Goal: Task Accomplishment & Management: Use online tool/utility

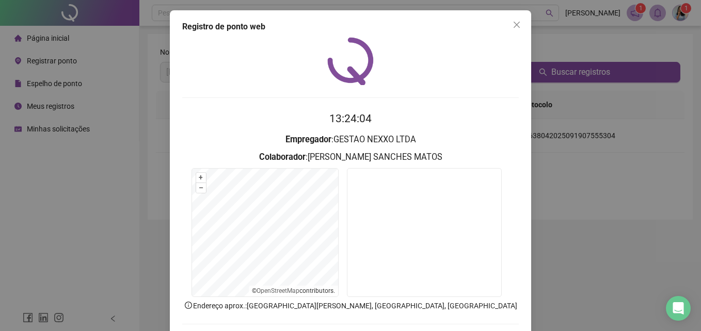
scroll to position [49, 0]
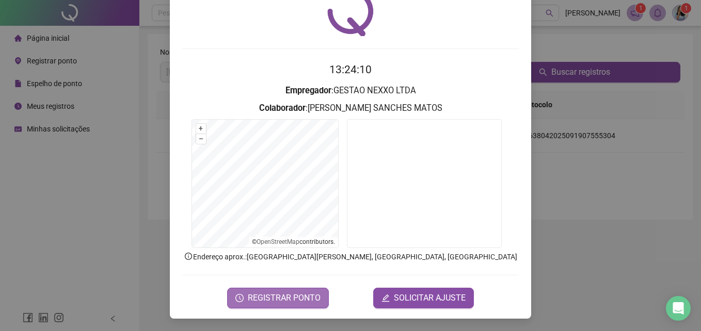
click at [251, 300] on span "REGISTRAR PONTO" at bounding box center [284, 298] width 73 height 12
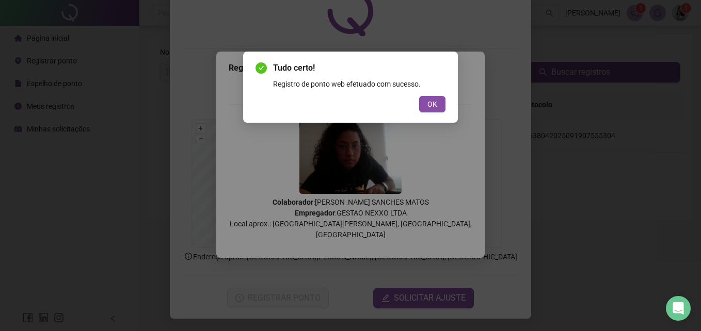
click at [430, 94] on div "Tudo certo! Registro de ponto web efetuado com sucesso. OK" at bounding box center [350, 87] width 190 height 51
click at [429, 103] on span "OK" at bounding box center [432, 104] width 10 height 11
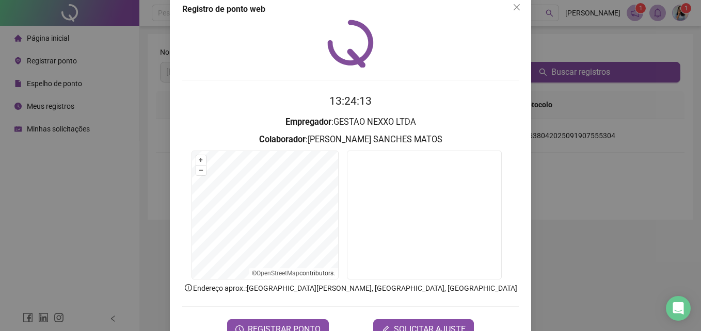
scroll to position [0, 0]
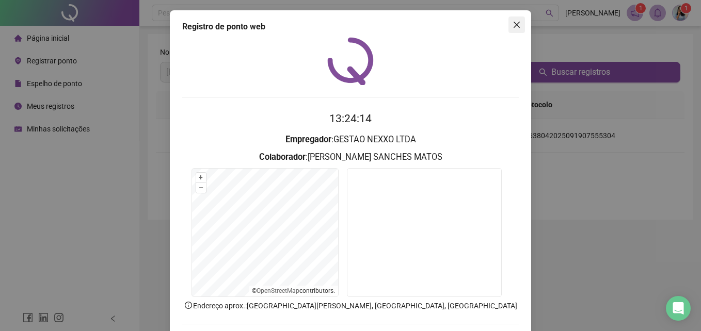
click at [512, 28] on icon "close" at bounding box center [516, 25] width 8 height 8
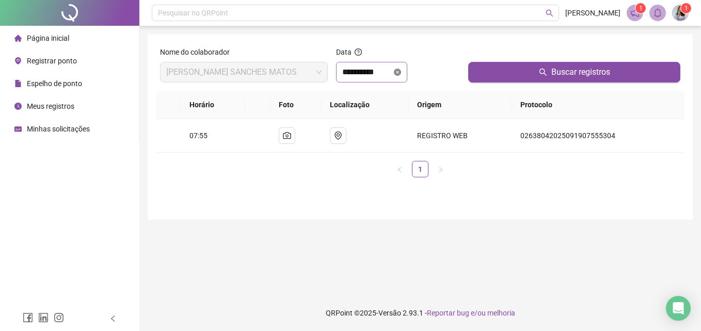
click at [401, 72] on icon "close-circle" at bounding box center [397, 72] width 7 height 7
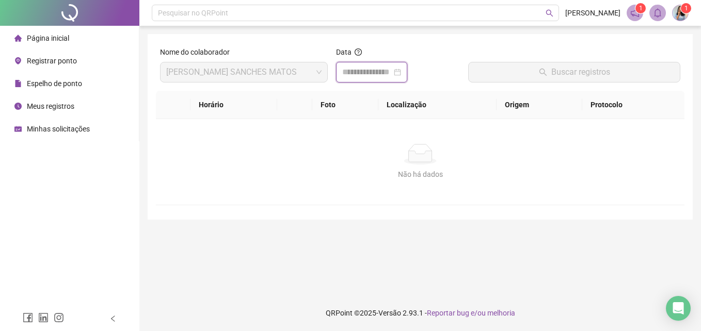
click at [392, 74] on input at bounding box center [367, 72] width 50 height 12
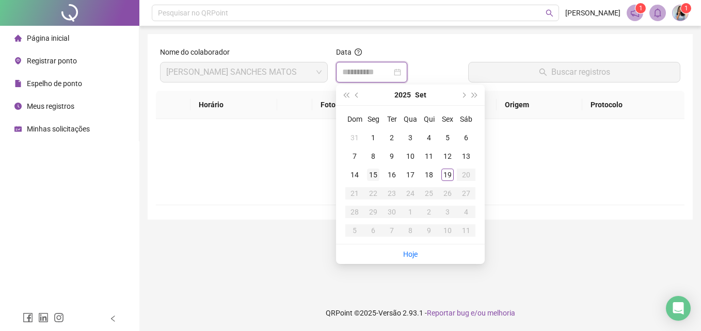
type input "**********"
click at [452, 177] on div "19" at bounding box center [447, 175] width 12 height 12
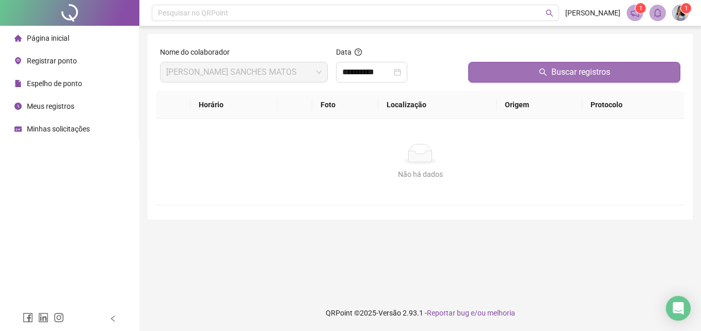
click at [557, 70] on span "Buscar registros" at bounding box center [580, 72] width 59 height 12
